Goal: Task Accomplishment & Management: Use online tool/utility

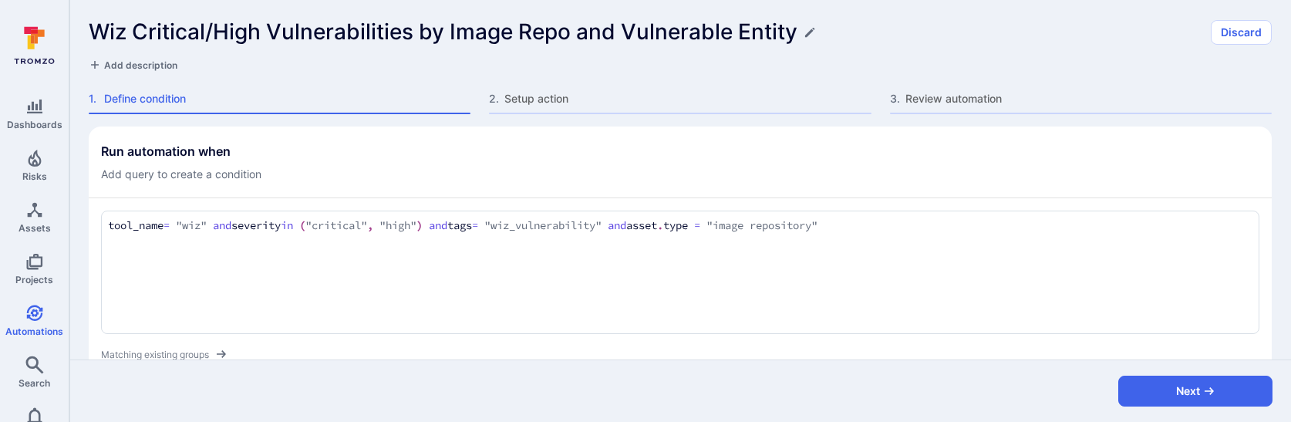
drag, startPoint x: 783, startPoint y: 226, endPoint x: 887, endPoint y: 225, distance: 103.3
click at [887, 226] on textarea "tool_name = "wiz" and severity in ("critical", "high") and tags = "wiz_vulnerab…" at bounding box center [680, 225] width 1144 height 17
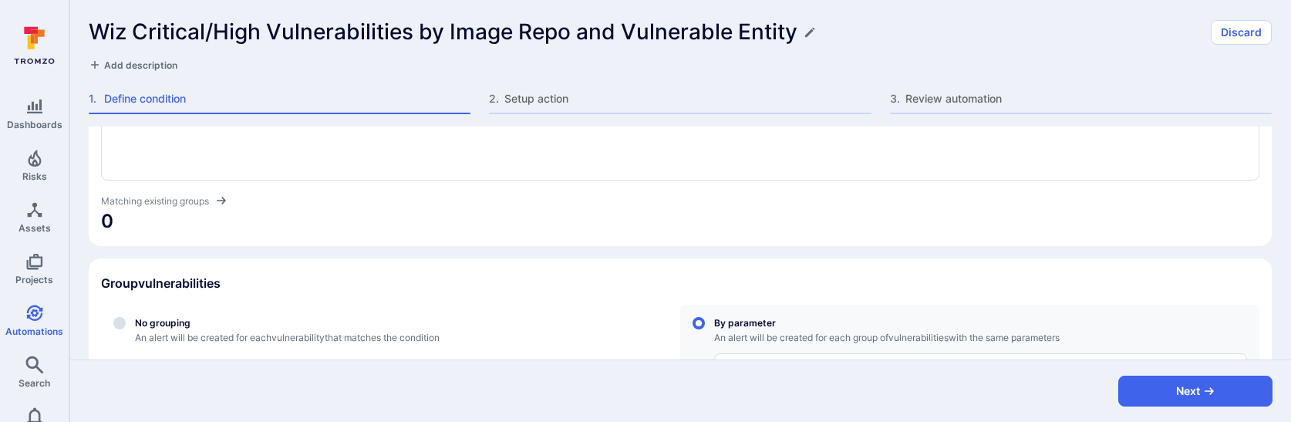
scroll to position [217, 0]
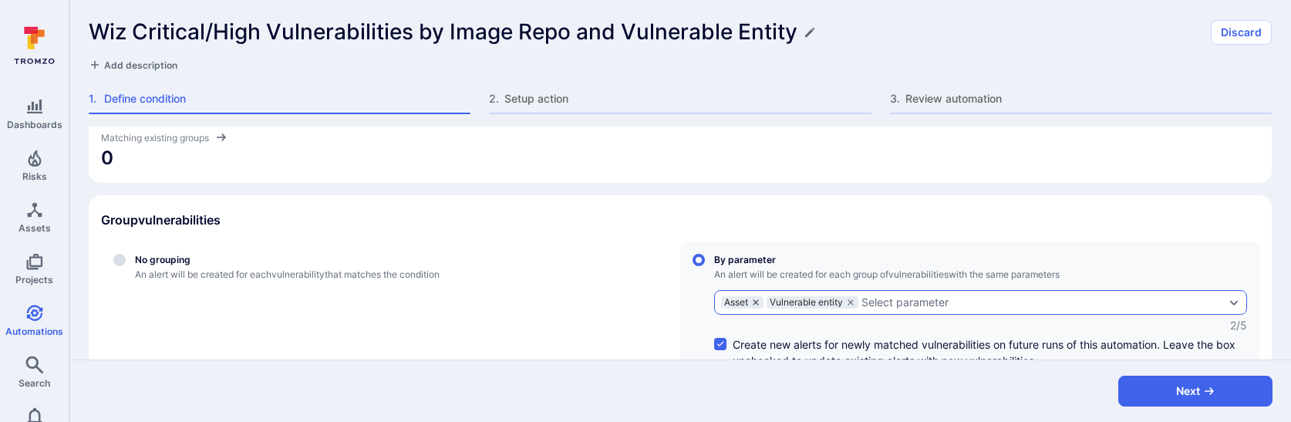
type textarea "tool_name = "wiz" and severity in ("critical", "high") and tags = "wiz_vulnerab…"
click at [756, 301] on icon "grouping parameters" at bounding box center [755, 301] width 5 height 5
click at [705, 266] on input "By parameter An alert will be created for each group of vulnerabilities with th…" at bounding box center [698, 260] width 12 height 12
click at [807, 304] on icon "grouping parameters" at bounding box center [804, 301] width 5 height 5
click at [705, 266] on input "By parameter An alert will be created for each group of vulnerabilities with th…" at bounding box center [698, 260] width 12 height 12
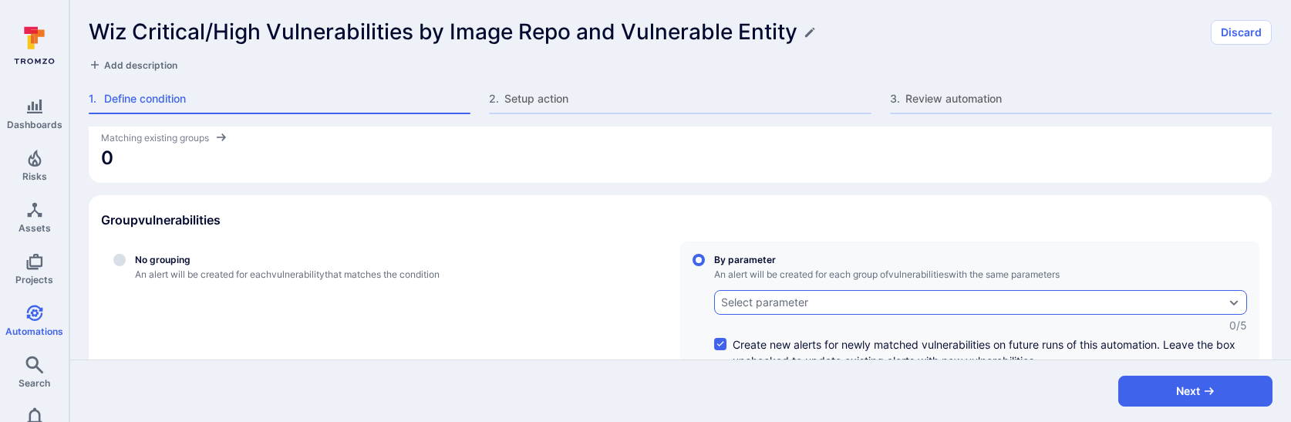
click at [802, 304] on div "Select parameter" at bounding box center [764, 302] width 87 height 12
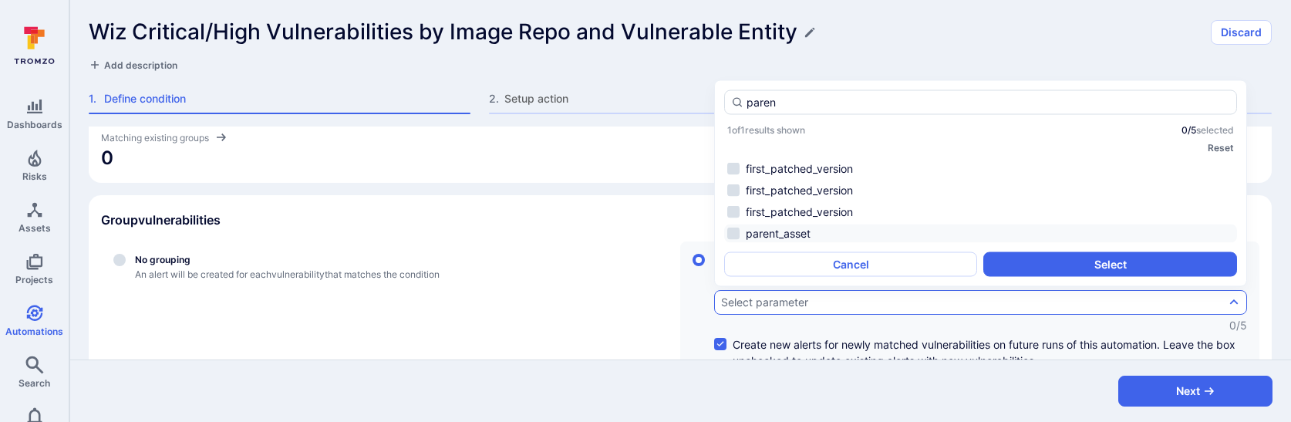
click at [805, 229] on li "parent_asset" at bounding box center [980, 233] width 513 height 19
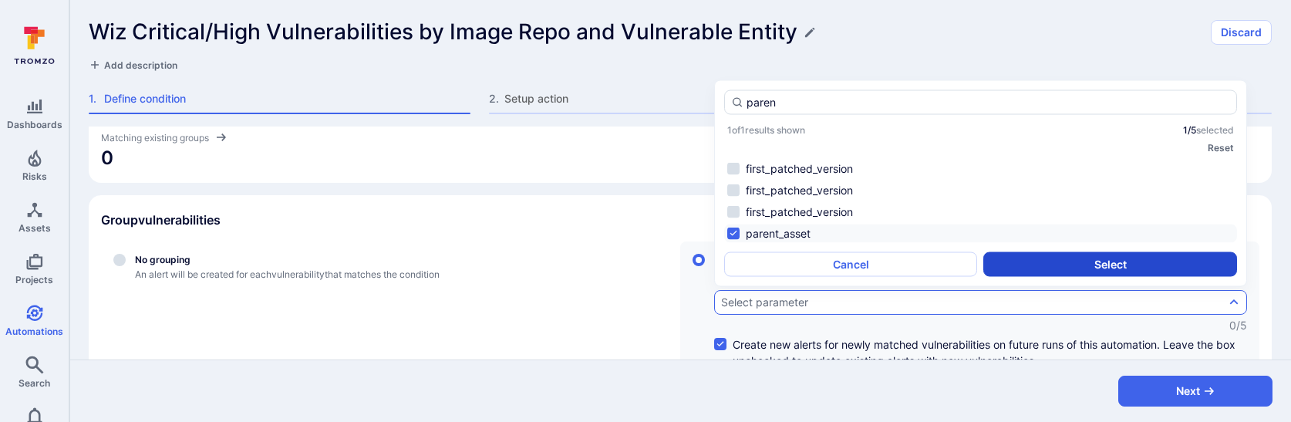
type input "paren"
click at [1012, 263] on button "Select" at bounding box center [1109, 264] width 253 height 25
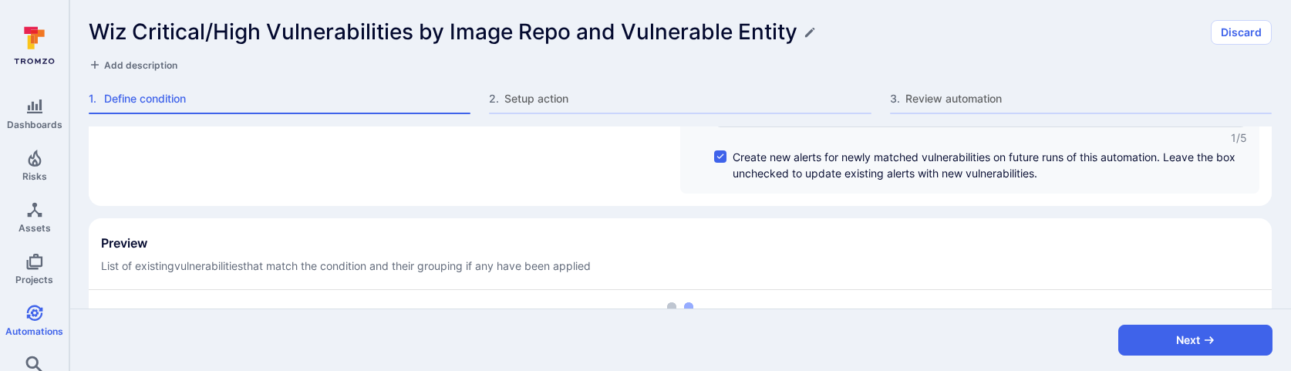
scroll to position [455, 0]
